Goal: Information Seeking & Learning: Learn about a topic

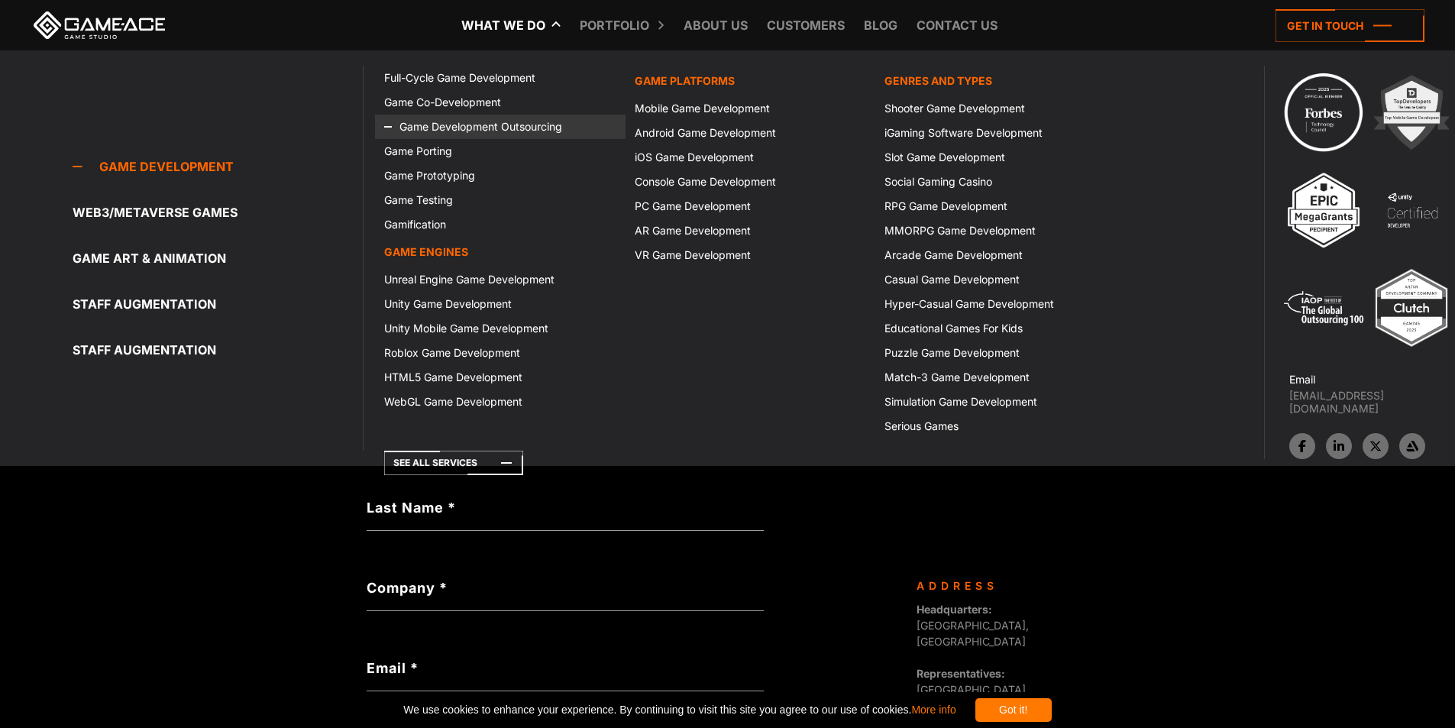
click at [422, 125] on link "Game Development Outsourcing" at bounding box center [500, 127] width 250 height 24
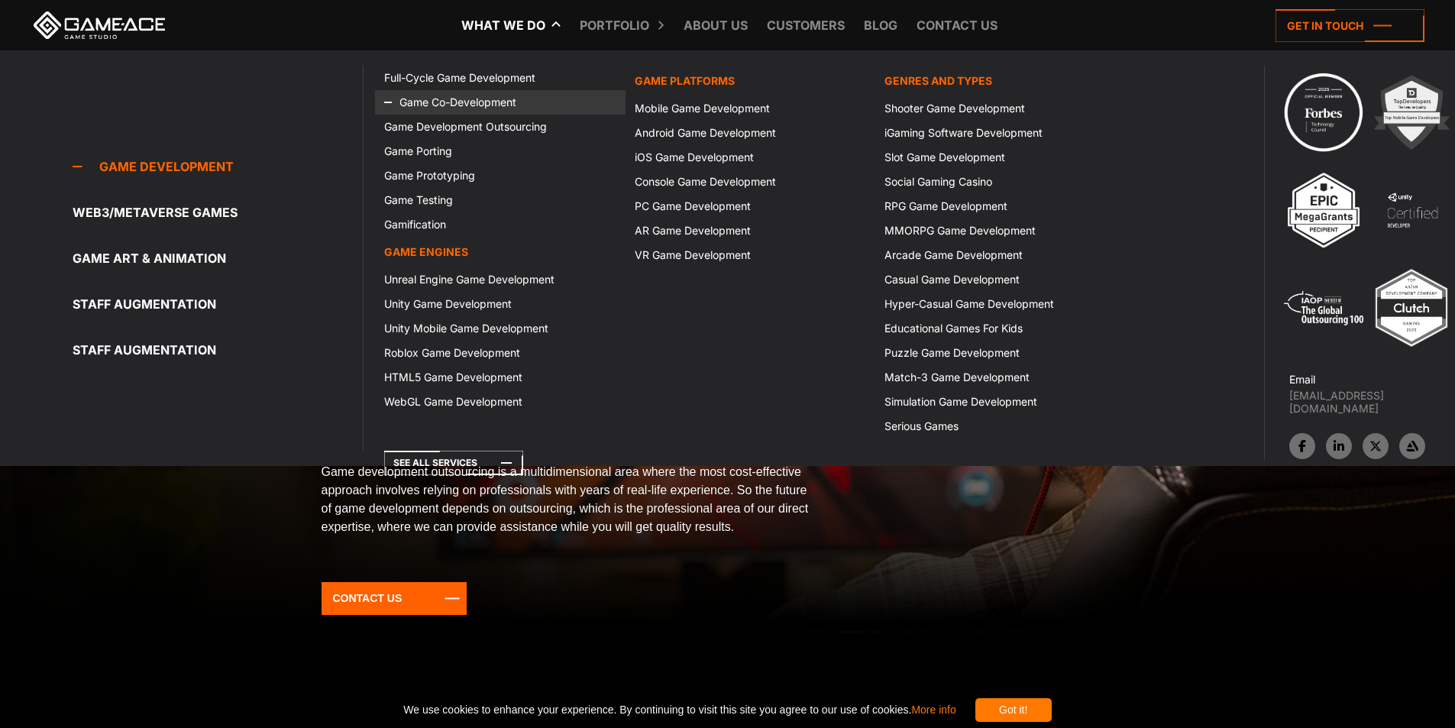
click at [478, 109] on link "Game Co-Development" at bounding box center [500, 102] width 250 height 24
